Goal: Information Seeking & Learning: Learn about a topic

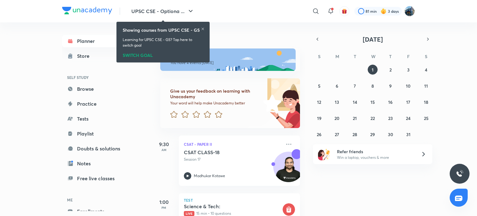
click at [203, 27] on div "Showing courses from UPSC CSE - GS" at bounding box center [163, 30] width 81 height 7
click at [204, 28] on icon at bounding box center [203, 29] width 4 height 4
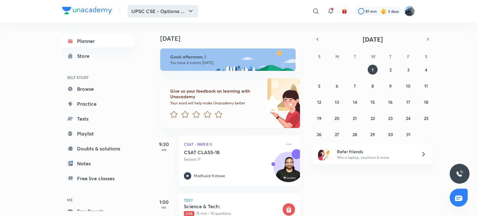
click at [183, 10] on button "UPSC CSE - Optiona ..." at bounding box center [163, 11] width 71 height 12
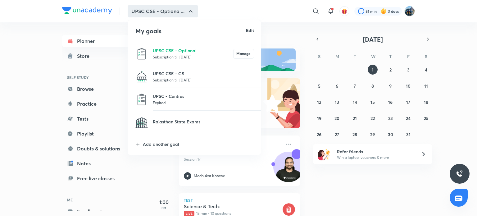
click at [168, 46] on li "UPSC CSE - Optional Subscription till [DATE] Manage" at bounding box center [195, 53] width 134 height 23
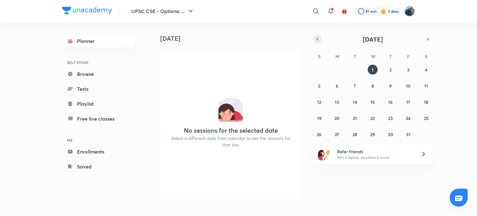
click at [315, 39] on icon "button" at bounding box center [317, 39] width 5 height 6
click at [340, 87] on button "8" at bounding box center [337, 86] width 10 height 10
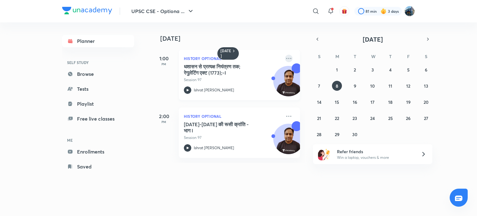
click at [285, 56] on icon at bounding box center [288, 58] width 7 height 7
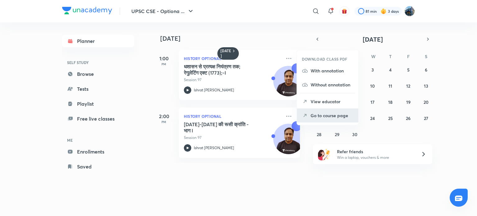
click at [316, 114] on p "Go to course page" at bounding box center [332, 115] width 43 height 7
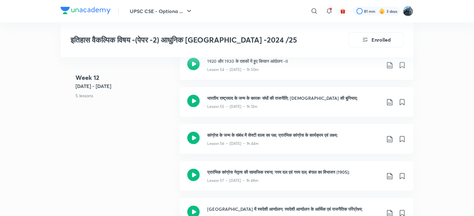
scroll to position [2802, 0]
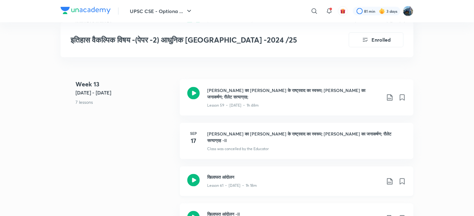
click at [289, 174] on h3 "खिलाफत आंदोलन" at bounding box center [294, 177] width 174 height 7
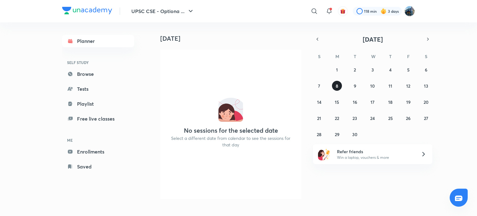
click at [336, 87] on button "8" at bounding box center [337, 86] width 10 height 10
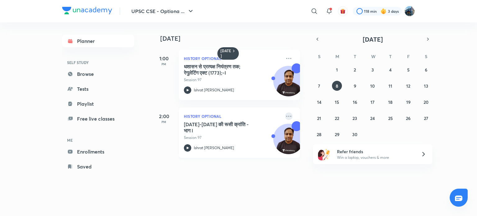
click at [285, 115] on icon at bounding box center [288, 115] width 7 height 7
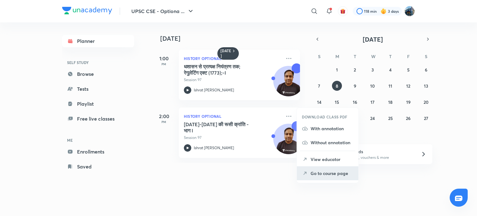
click at [312, 177] on li "Go to course page" at bounding box center [328, 173] width 62 height 14
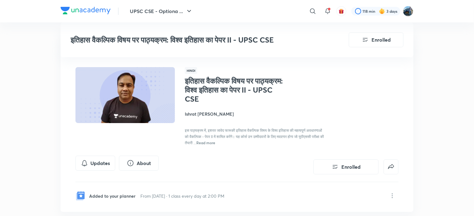
scroll to position [189, 0]
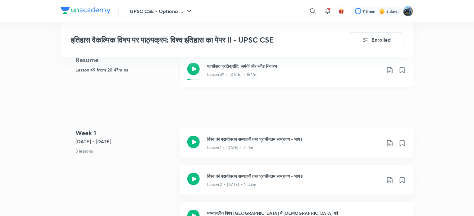
click at [320, 71] on div "Lesson 49 • [DATE] • 1h 17m" at bounding box center [294, 73] width 174 height 8
